Goal: Navigation & Orientation: Find specific page/section

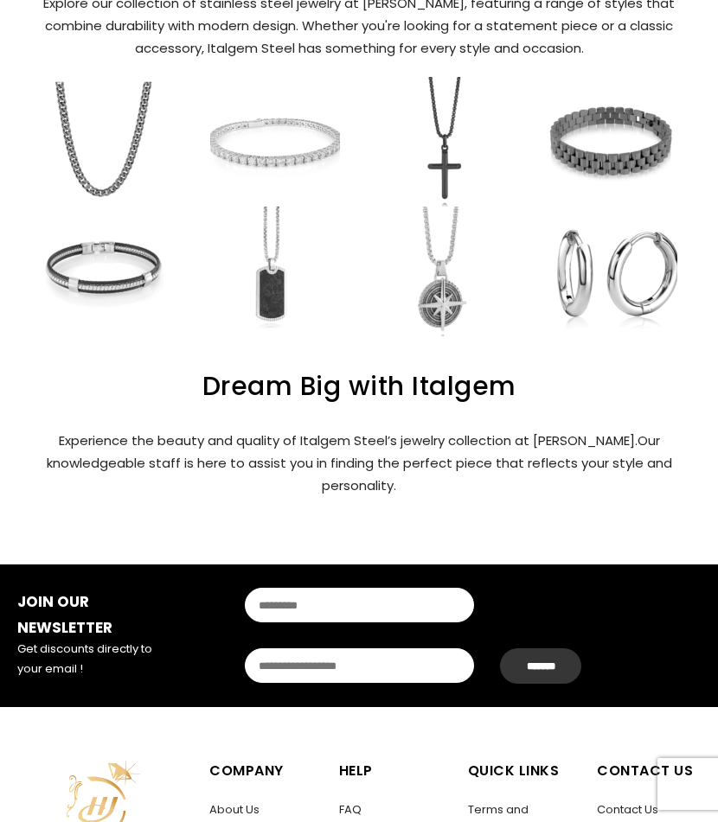
scroll to position [692, 0]
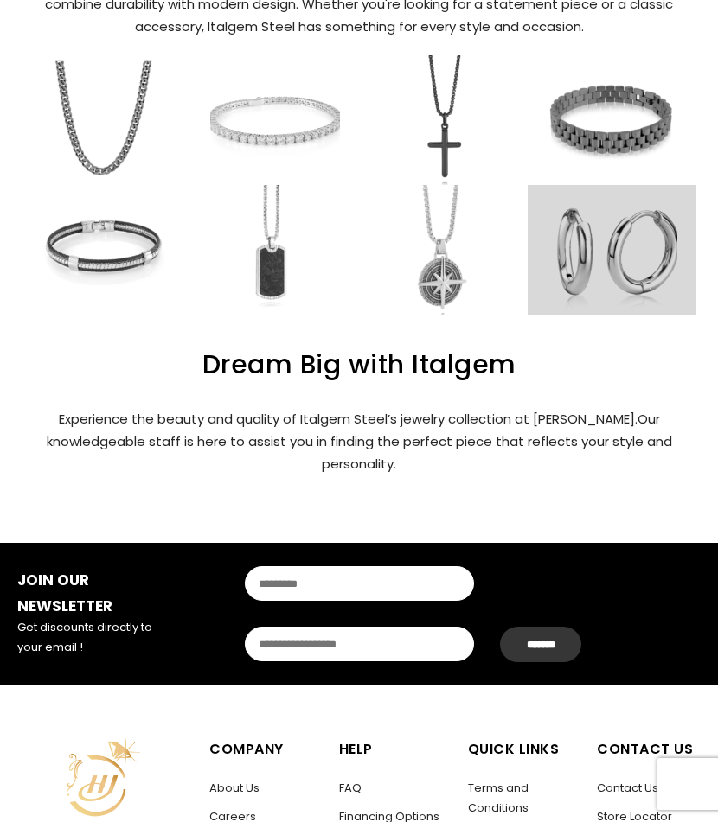
click at [608, 251] on link at bounding box center [612, 250] width 169 height 130
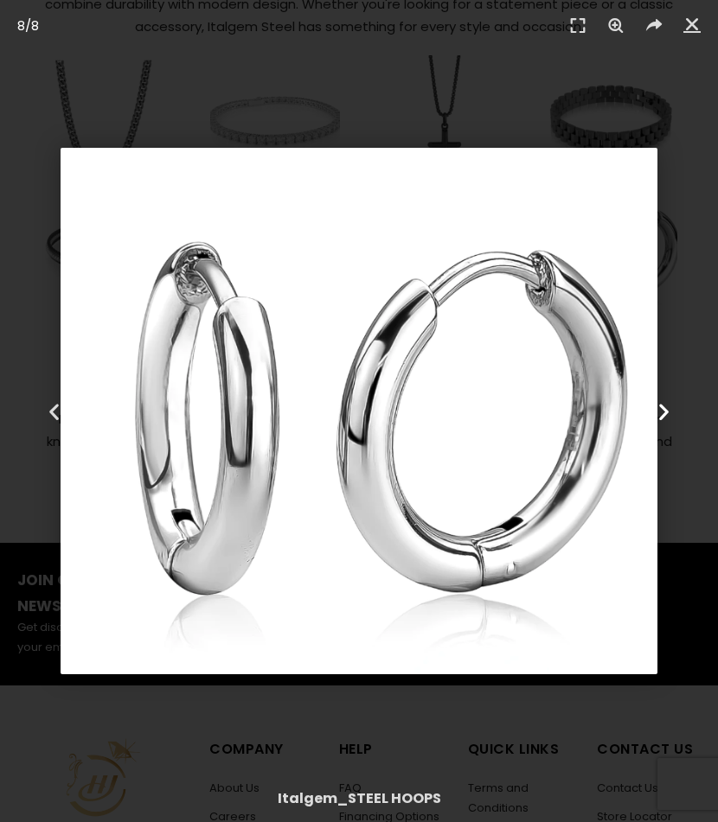
click at [663, 414] on icon "Next slide" at bounding box center [664, 411] width 22 height 22
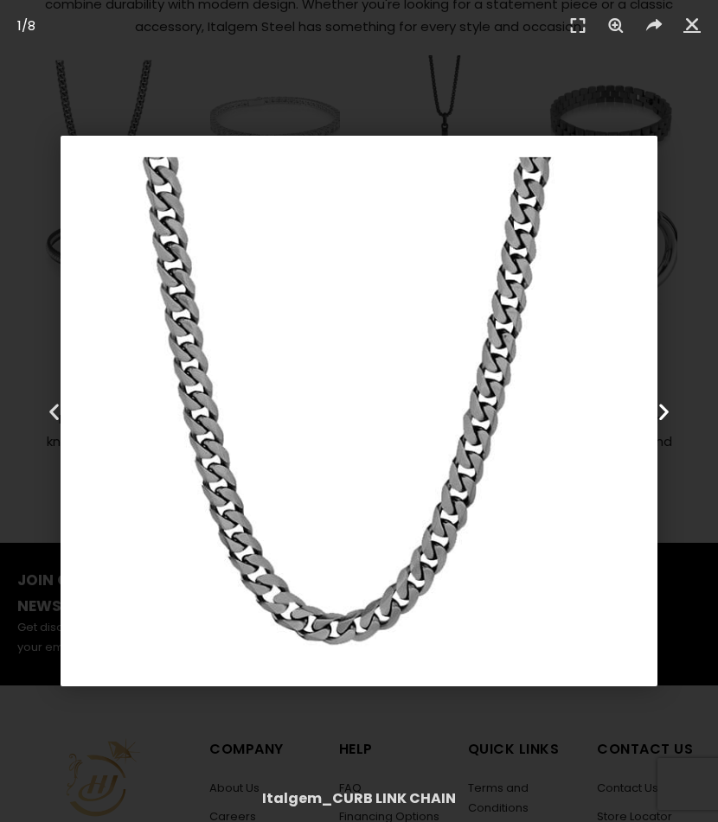
click at [664, 411] on icon "Next slide" at bounding box center [664, 411] width 22 height 22
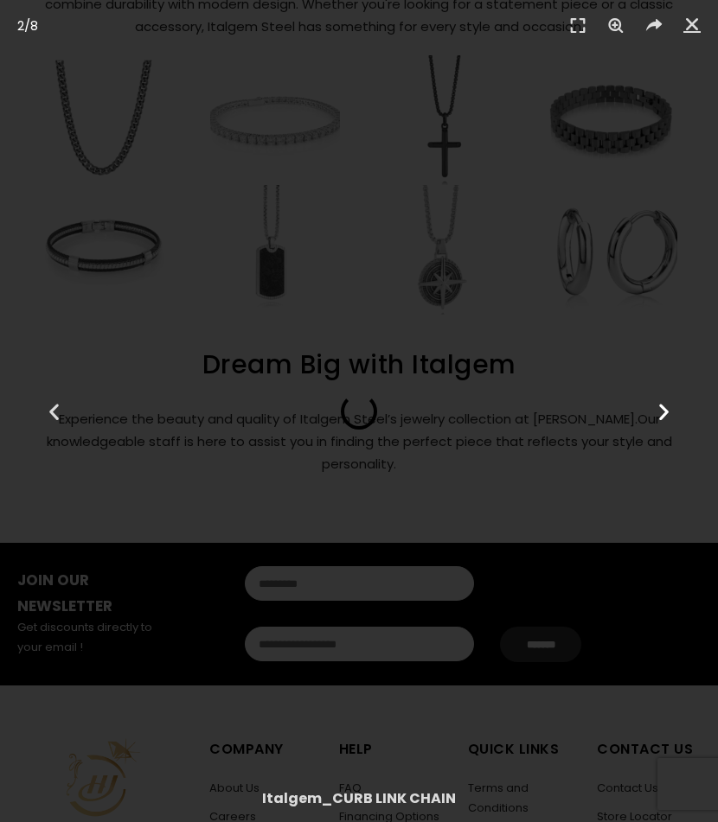
click at [664, 411] on icon "Next slide" at bounding box center [664, 411] width 22 height 22
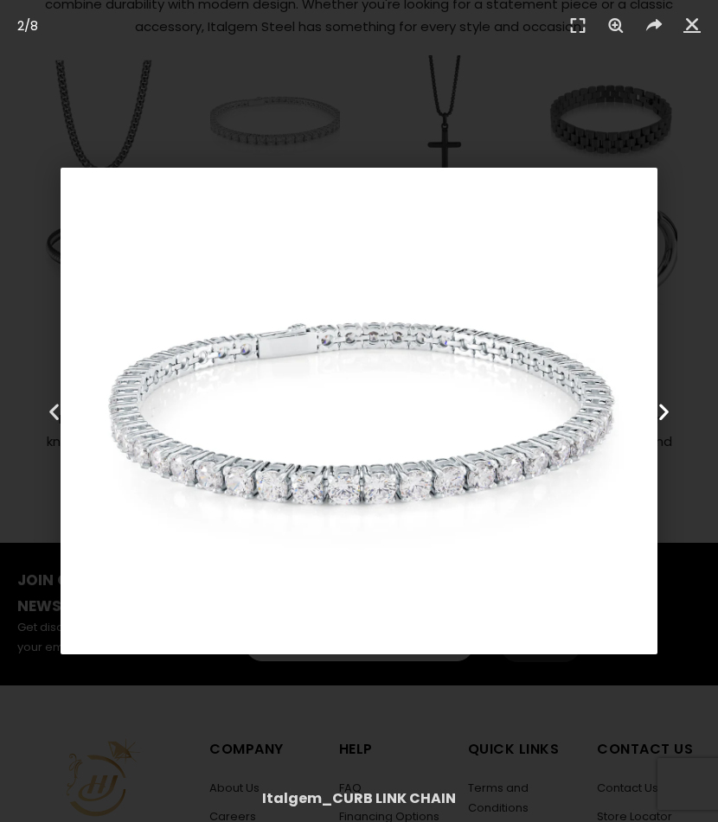
click at [664, 411] on icon "Next slide" at bounding box center [664, 411] width 22 height 22
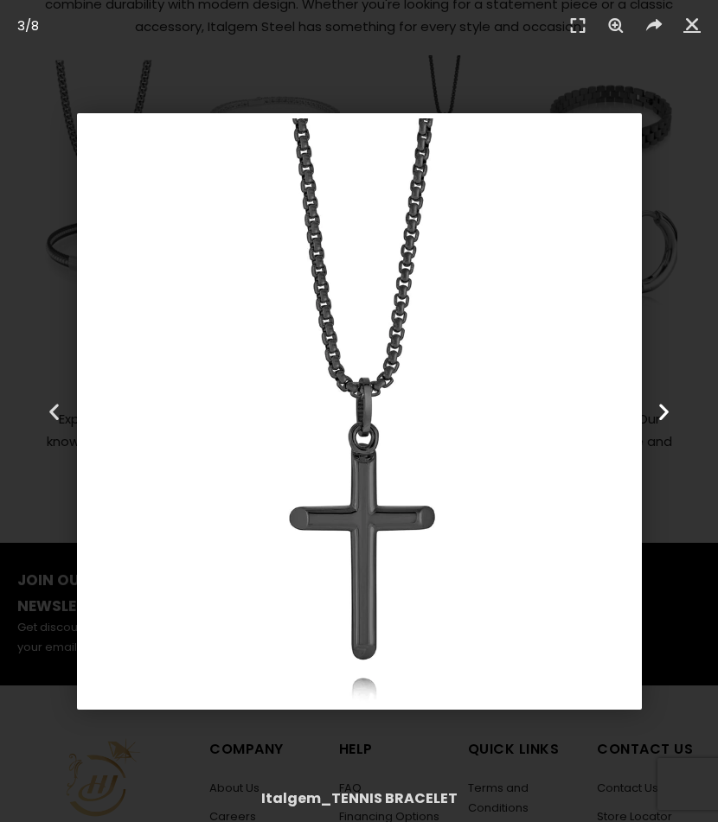
click at [662, 411] on icon "Next slide" at bounding box center [664, 411] width 22 height 22
click at [693, 25] on icon "Close (Esc)" at bounding box center [691, 24] width 17 height 17
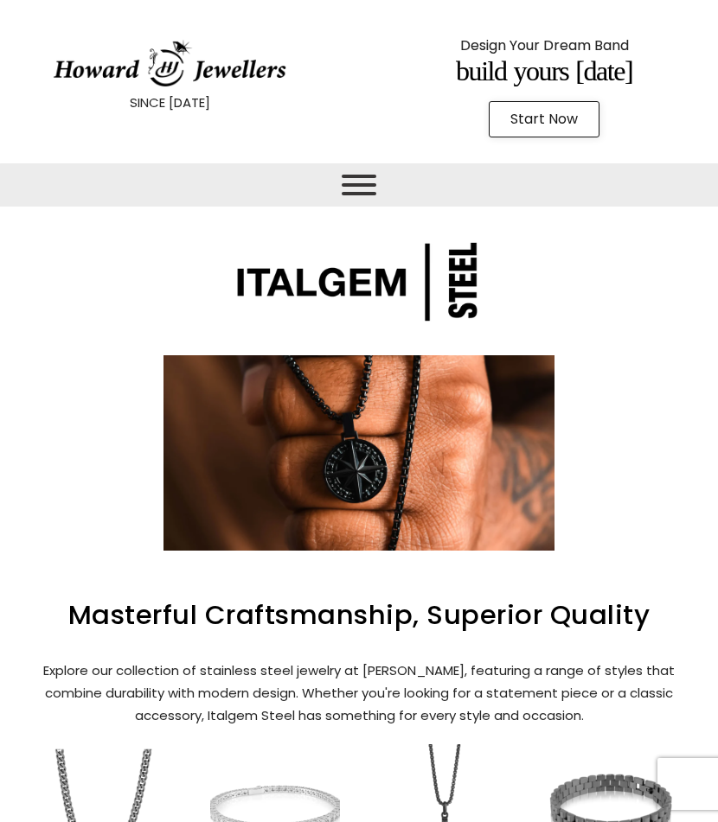
scroll to position [0, 0]
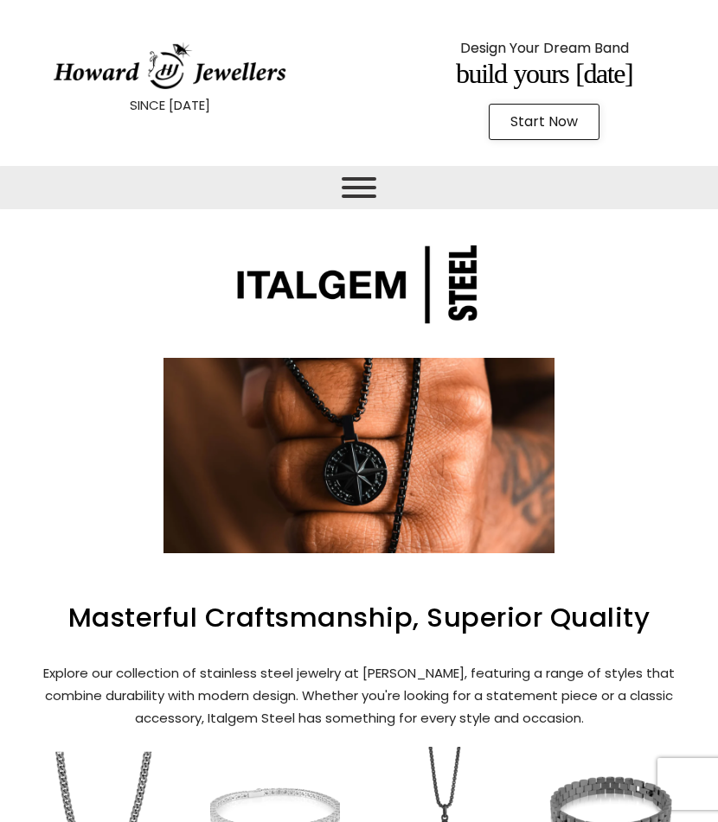
click at [364, 181] on span "Toggle Menu" at bounding box center [359, 187] width 35 height 21
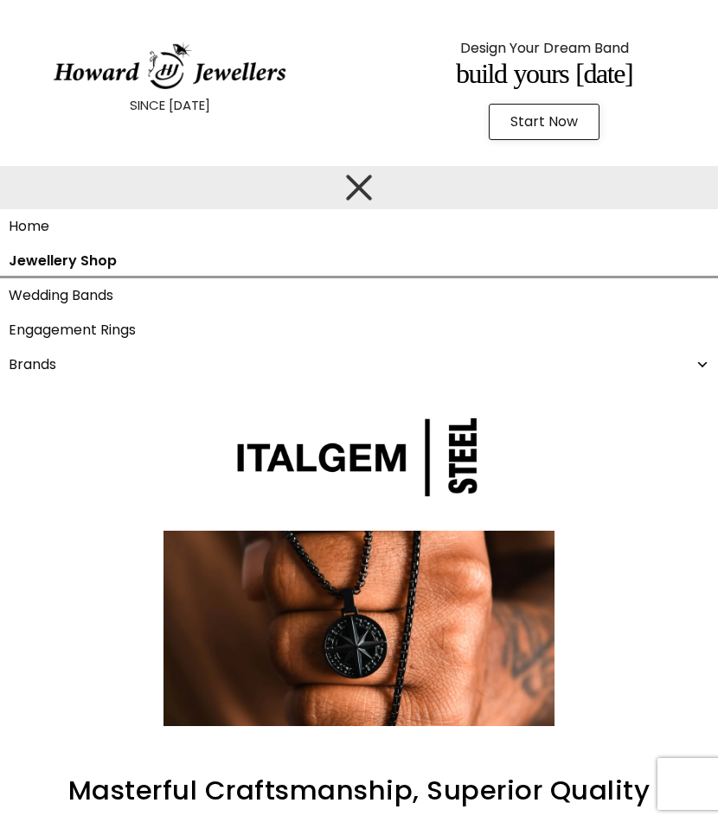
click at [34, 260] on link "Jewellery Shop" at bounding box center [359, 261] width 718 height 35
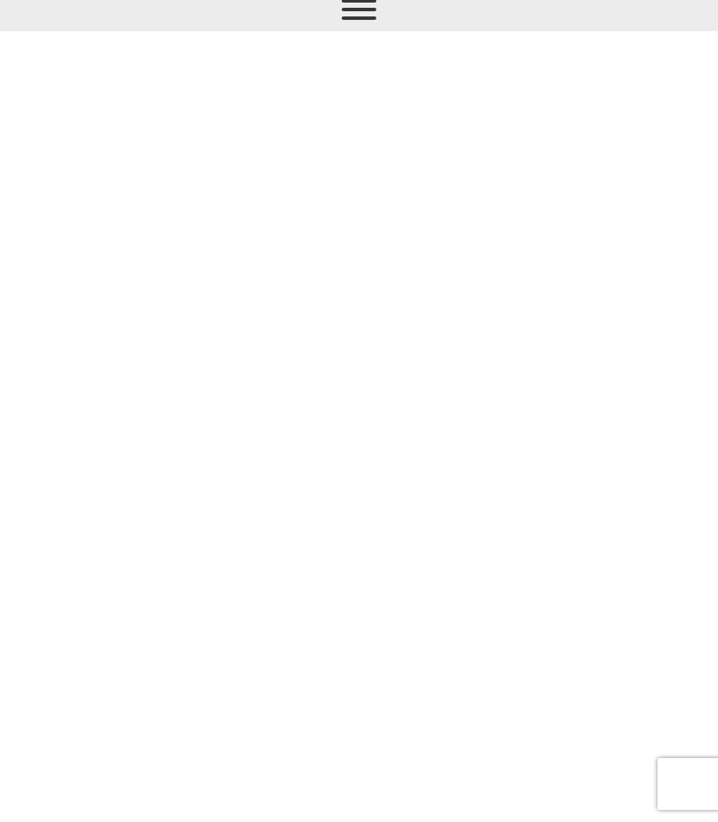
scroll to position [218, 0]
